Goal: Navigation & Orientation: Understand site structure

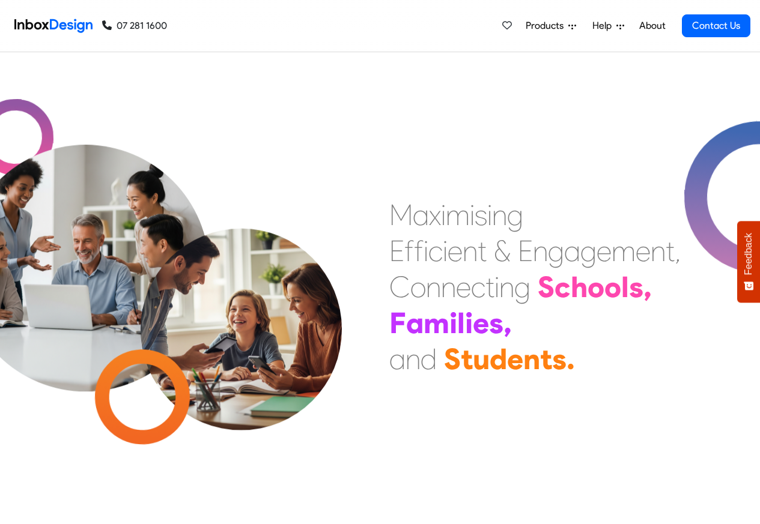
scroll to position [432, 0]
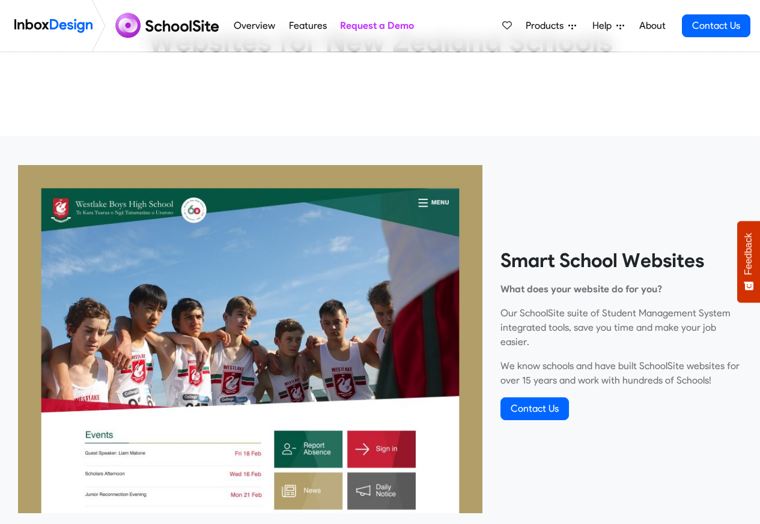
scroll to position [360, 0]
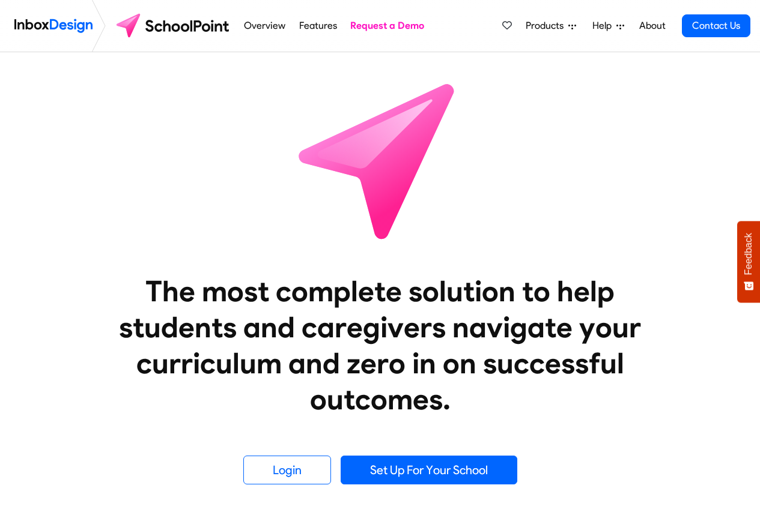
click at [239, 26] on li "Overview" at bounding box center [264, 26] width 55 height 52
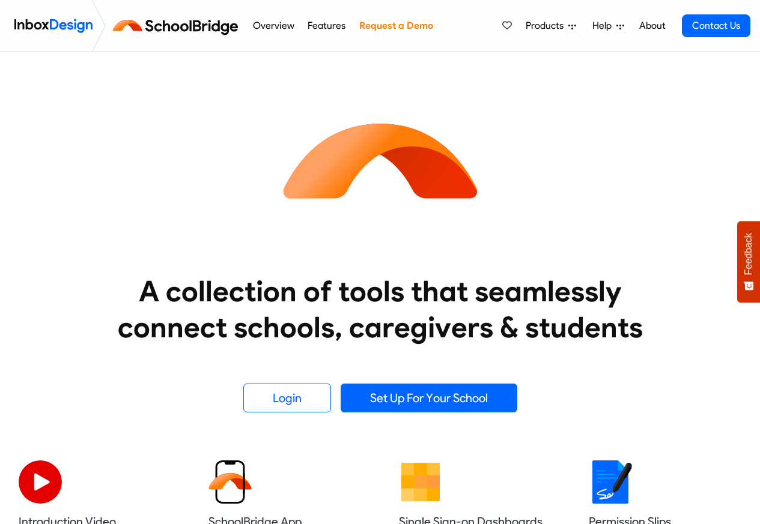
click at [272, 26] on link "Overview" at bounding box center [273, 26] width 48 height 24
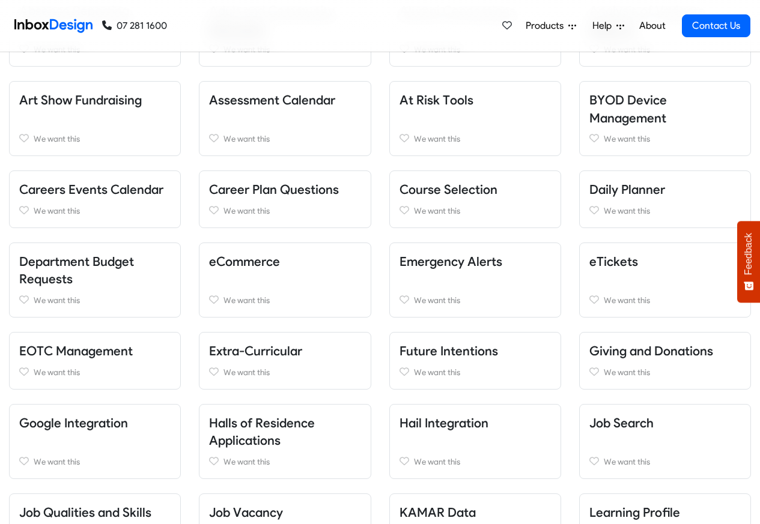
scroll to position [432, 0]
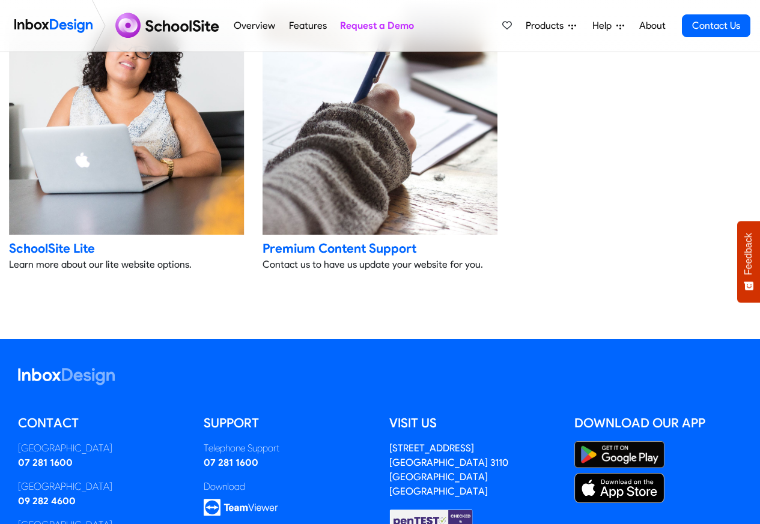
scroll to position [2683, 0]
